Goal: Browse casually: Explore the website without a specific task or goal

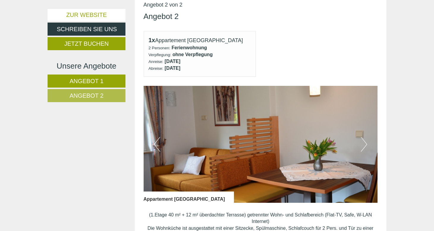
scroll to position [715, 0]
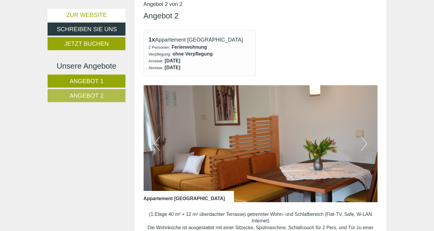
click at [366, 137] on button "Next" at bounding box center [364, 144] width 6 height 15
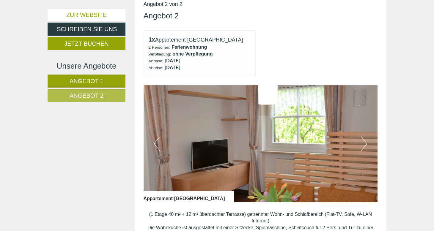
click at [366, 137] on button "Next" at bounding box center [364, 144] width 6 height 15
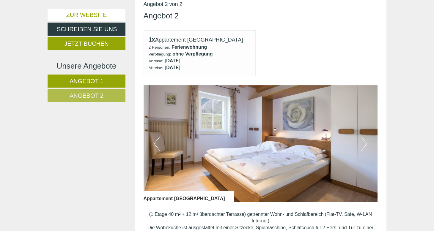
click at [366, 137] on button "Next" at bounding box center [364, 144] width 6 height 15
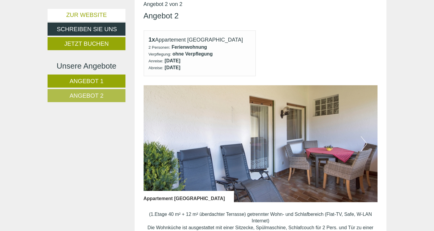
click at [366, 137] on button "Next" at bounding box center [364, 144] width 6 height 15
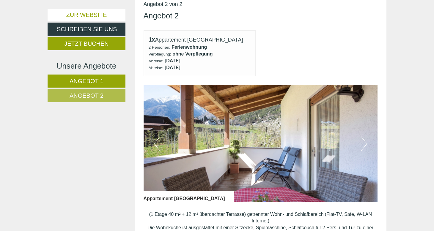
click at [366, 137] on button "Next" at bounding box center [364, 144] width 6 height 15
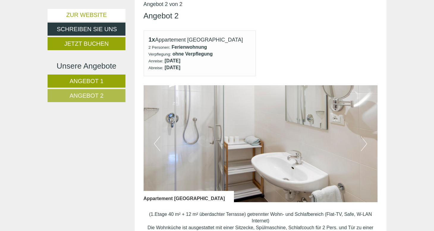
click at [155, 137] on button "Previous" at bounding box center [157, 144] width 6 height 15
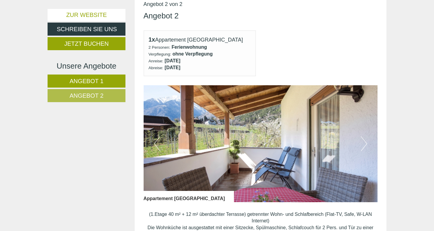
click at [364, 137] on button "Next" at bounding box center [364, 144] width 6 height 15
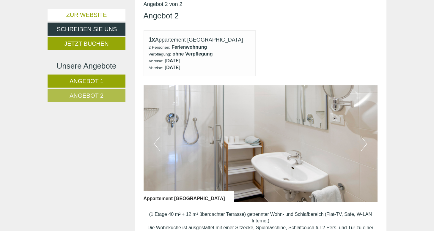
click at [364, 137] on button "Next" at bounding box center [364, 144] width 6 height 15
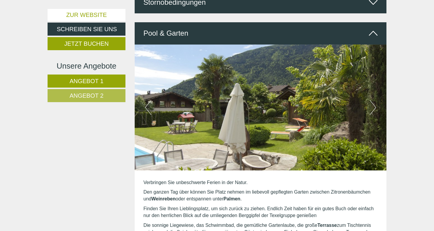
scroll to position [1232, 0]
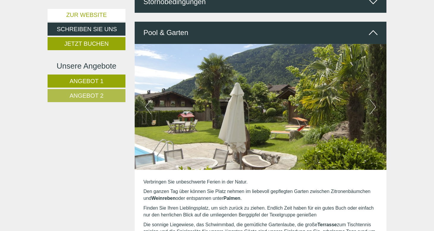
click at [377, 81] on img at bounding box center [261, 107] width 252 height 126
click at [374, 100] on button "Next" at bounding box center [373, 107] width 6 height 15
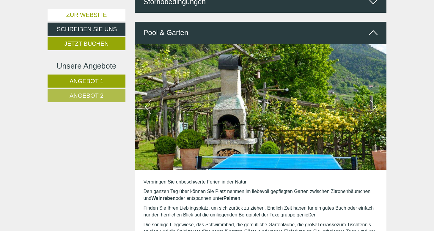
click at [370, 100] on button "Next" at bounding box center [373, 107] width 6 height 15
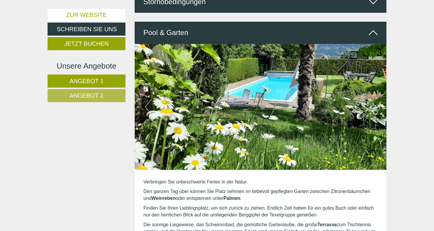
click at [370, 100] on button "Next" at bounding box center [373, 107] width 6 height 15
